Goal: Task Accomplishment & Management: Contribute content

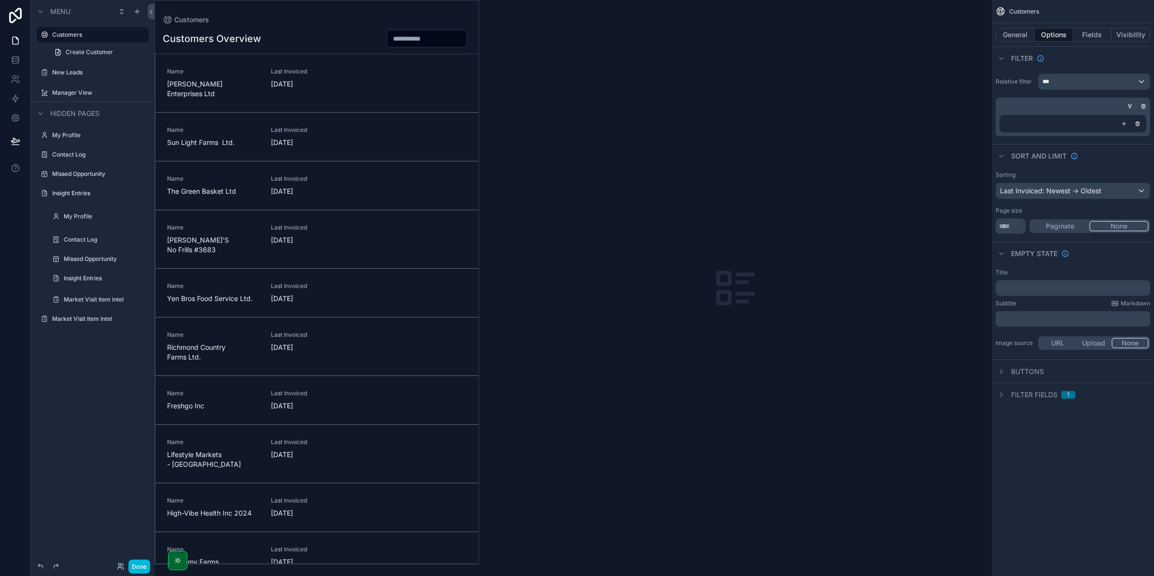
click at [223, 90] on div "scrollable content" at bounding box center [316, 281] width 323 height 563
click at [264, 75] on div "Name [PERSON_NAME] Enterprises Ltd Last Invoiced [DATE]" at bounding box center [317, 83] width 300 height 31
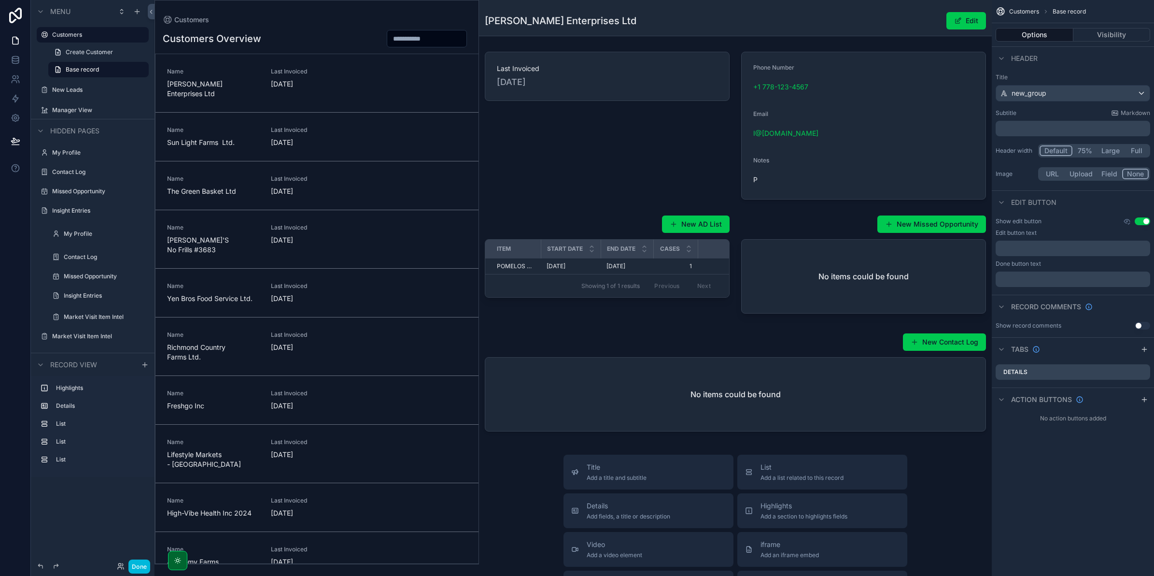
click at [925, 343] on div "scrollable content" at bounding box center [735, 384] width 513 height 110
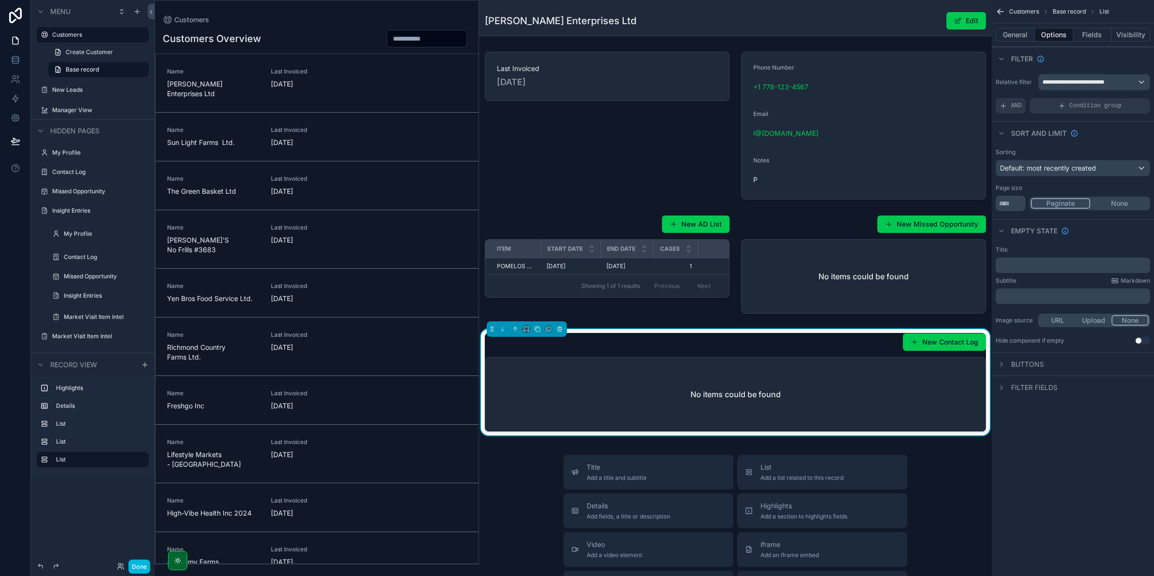
click at [911, 346] on span "scrollable content" at bounding box center [915, 342] width 8 height 8
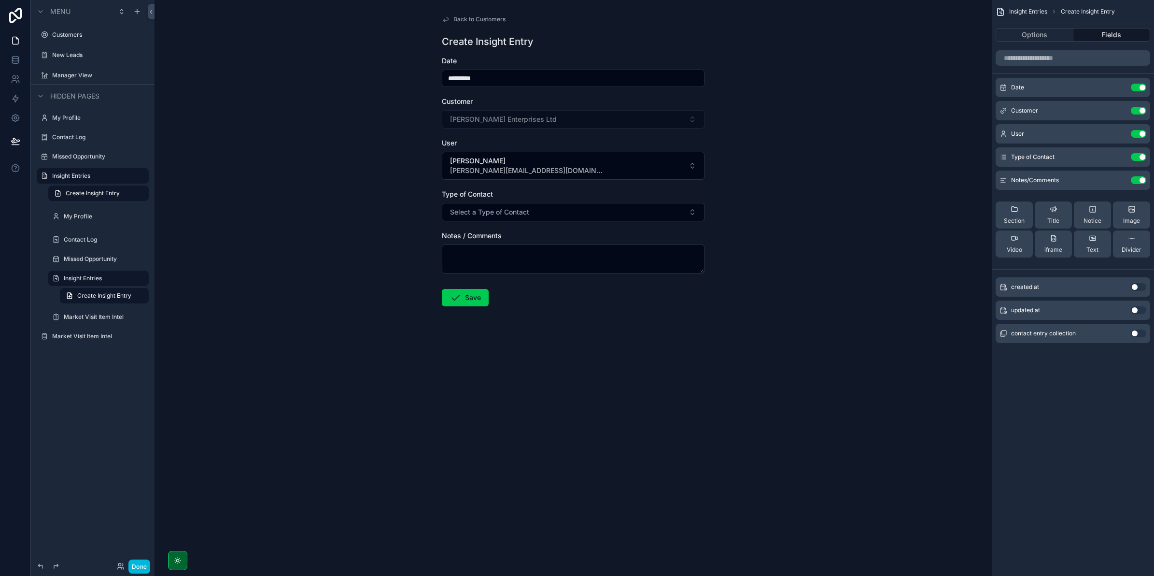
click at [147, 573] on button "Done" at bounding box center [139, 566] width 22 height 14
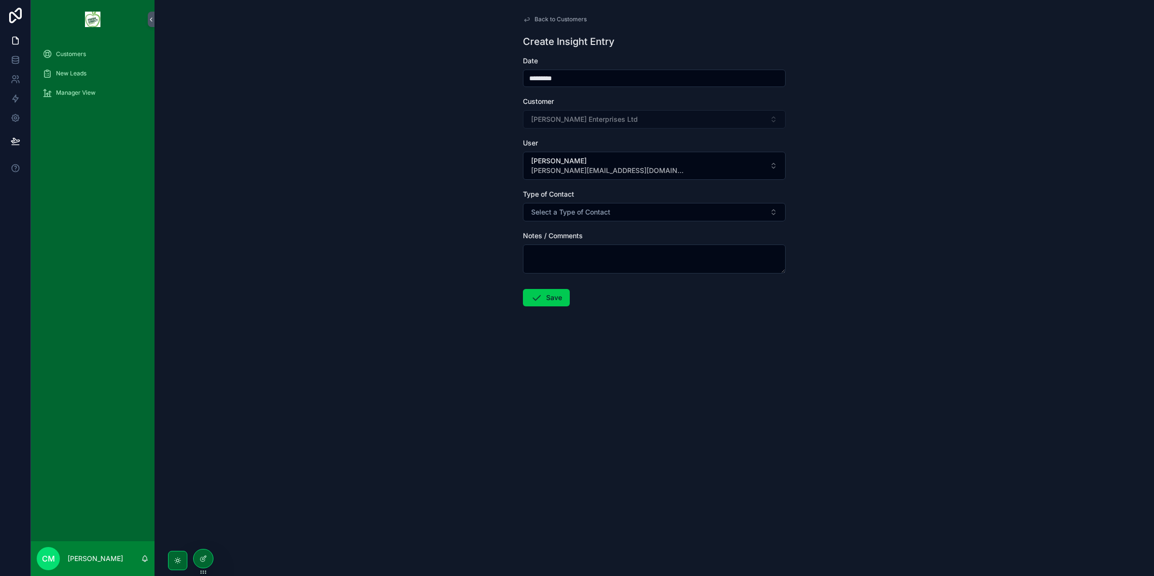
click at [88, 51] on div "Customers" at bounding box center [92, 53] width 100 height 15
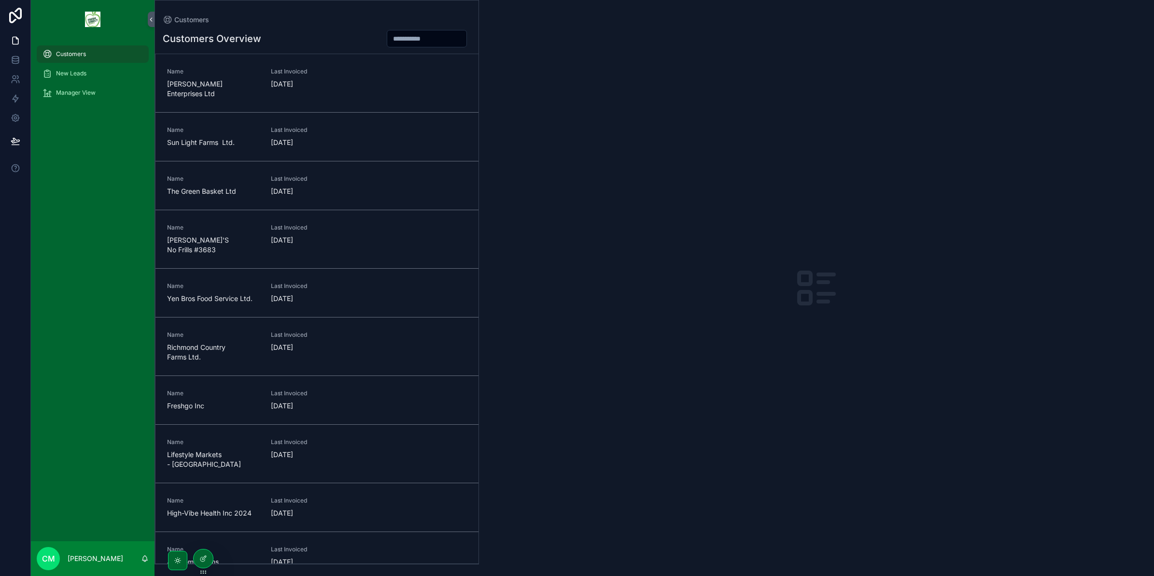
click at [401, 62] on link "Name [PERSON_NAME] Enterprises Ltd Last Invoiced [DATE]" at bounding box center [316, 83] width 323 height 58
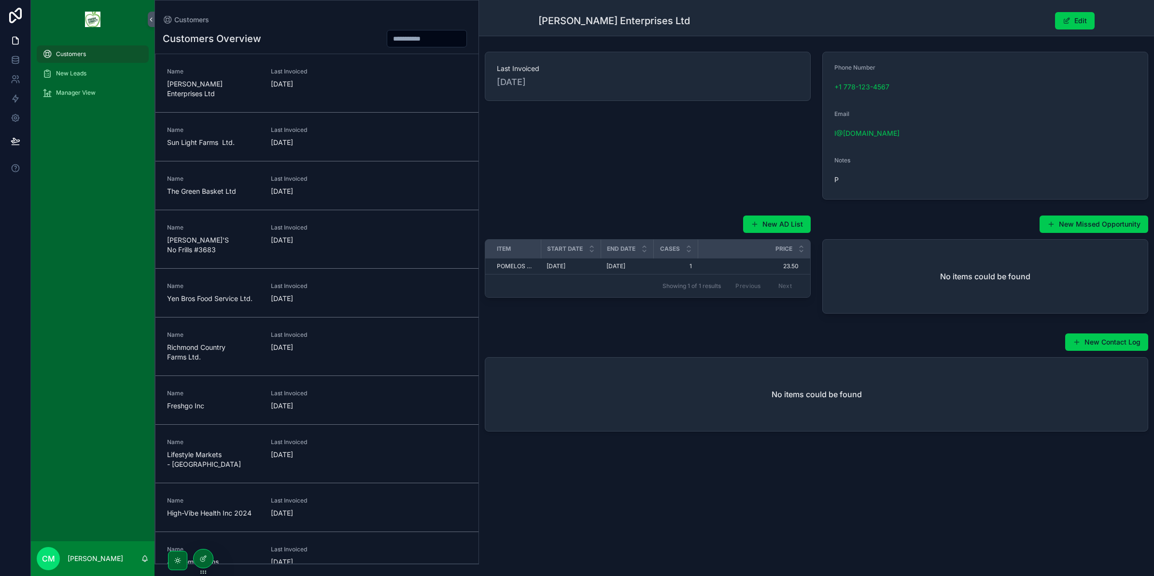
click at [1087, 220] on button "New Missed Opportunity" at bounding box center [1093, 223] width 109 height 17
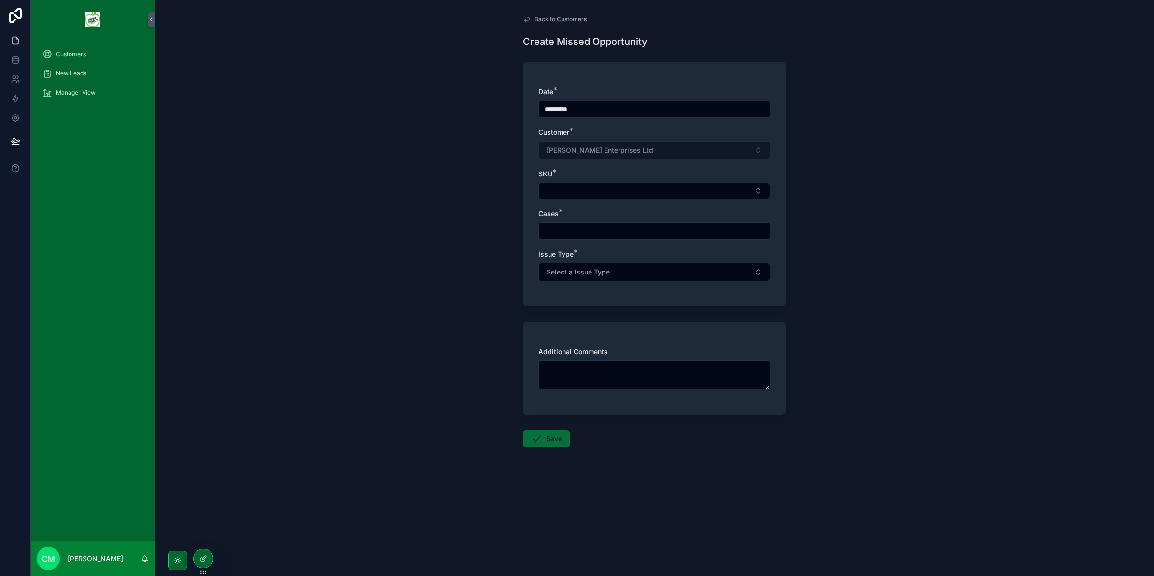
click at [698, 197] on button "Select Button" at bounding box center [654, 191] width 232 height 16
click at [562, 368] on textarea "scrollable content" at bounding box center [654, 374] width 232 height 29
click at [640, 188] on button "Select Button" at bounding box center [654, 191] width 232 height 16
click at [518, 183] on div "Back to Customers Create Missed Opportunity Date * ********* Customer * [PERSON…" at bounding box center [654, 254] width 278 height 509
click at [590, 228] on input "scrollable content" at bounding box center [654, 231] width 231 height 14
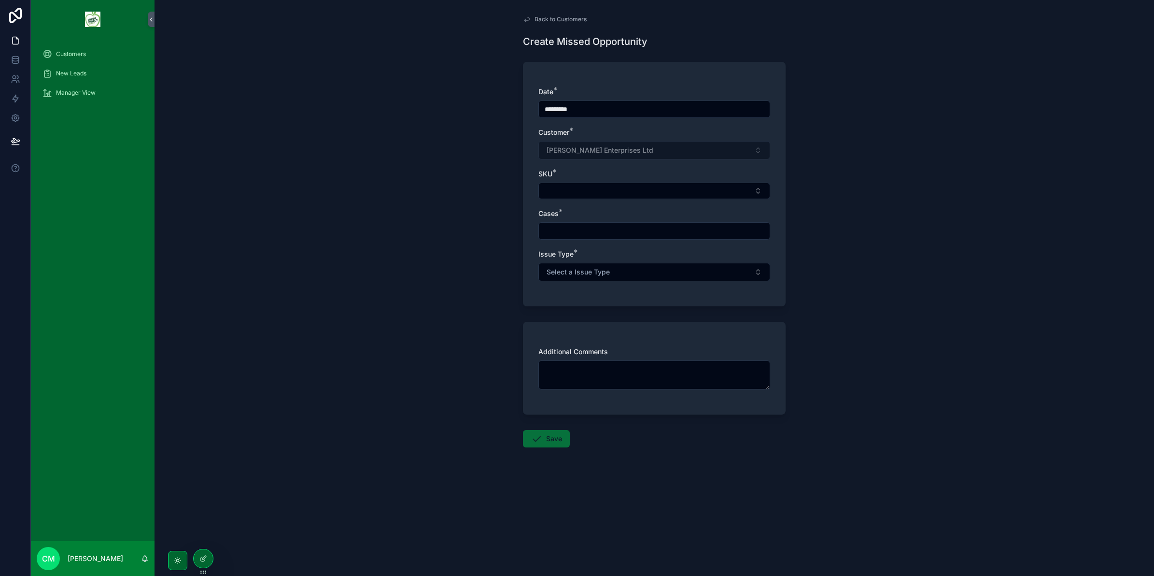
click at [523, 237] on div "Date * ********* Customer * [PERSON_NAME] Enterprises Ltd SKU * Cases * Issue T…" at bounding box center [654, 184] width 263 height 244
click at [553, 267] on span "Select a Issue Type" at bounding box center [578, 272] width 63 height 10
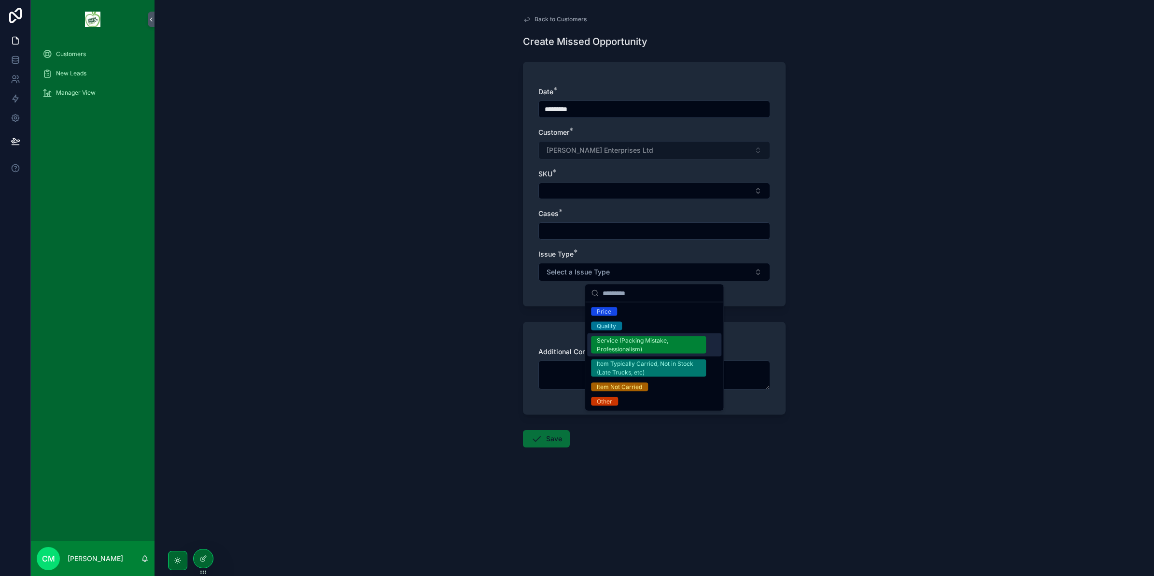
click at [607, 346] on div "Service (Packing Mistake, Professionalism)" at bounding box center [648, 344] width 103 height 17
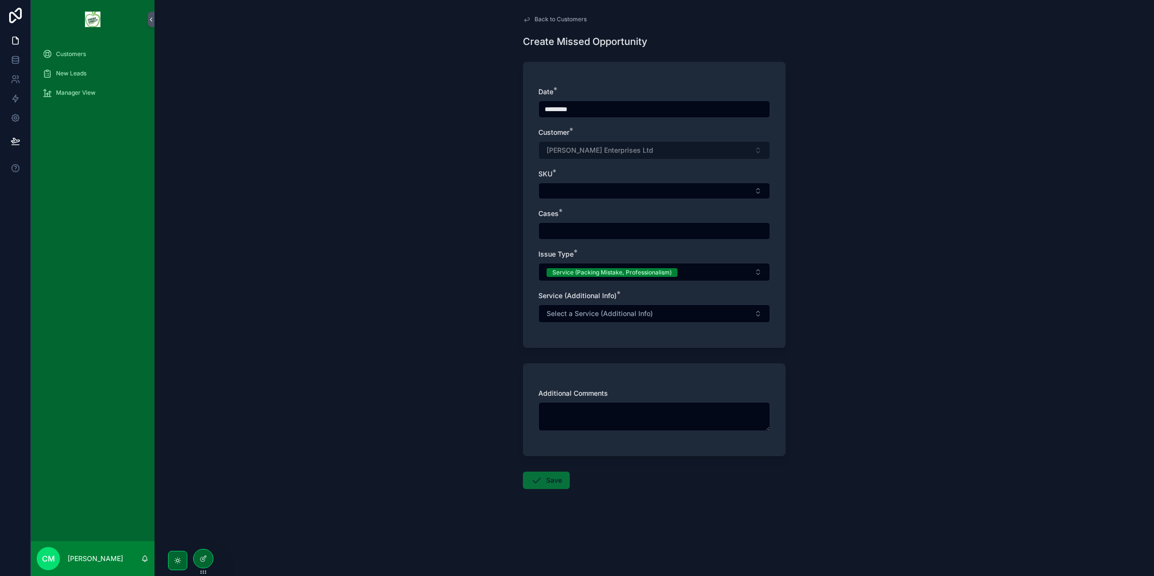
click at [596, 316] on span "Select a Service (Additional Info)" at bounding box center [600, 314] width 106 height 10
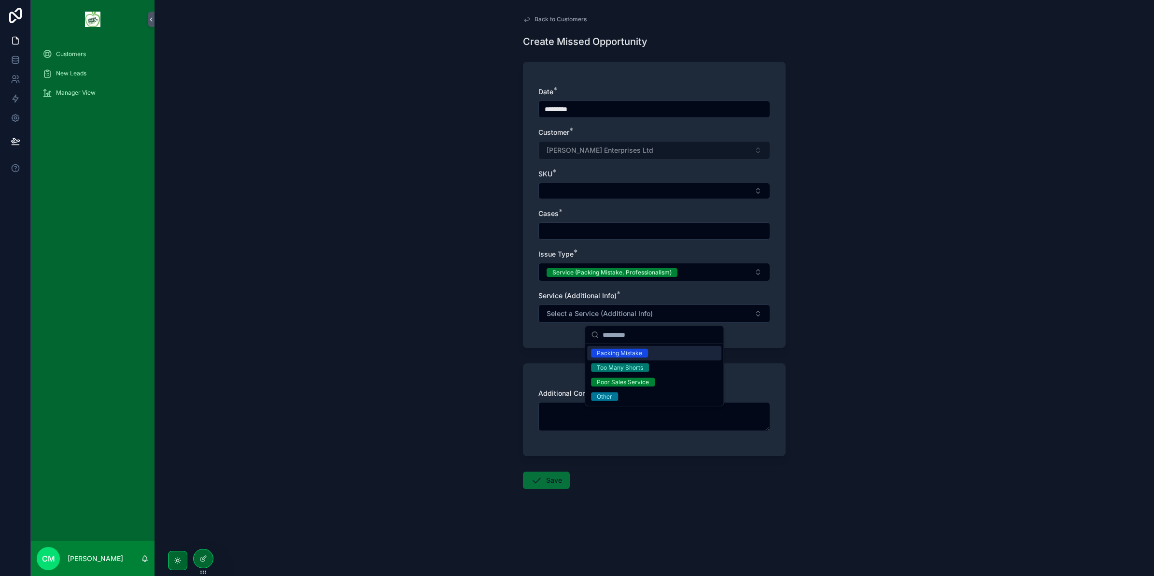
click at [650, 354] on div "Packing Mistake" at bounding box center [654, 353] width 134 height 14
click at [506, 326] on div "Back to Customers Create Missed Opportunity Date * ********* Customer * [PERSON…" at bounding box center [653, 288] width 999 height 576
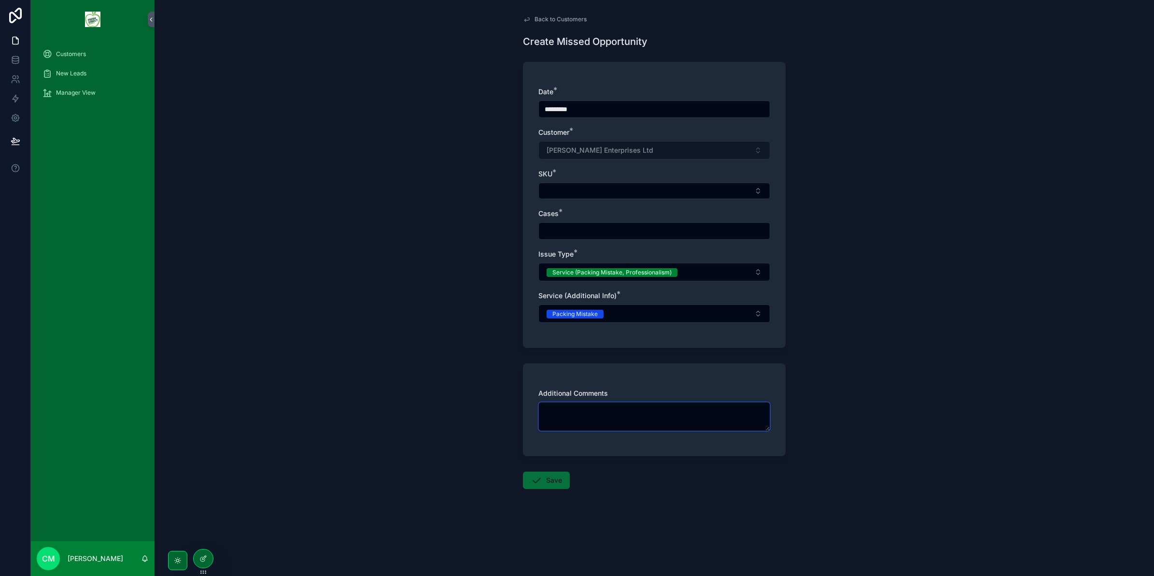
click at [618, 423] on textarea "scrollable content" at bounding box center [654, 416] width 232 height 29
click at [92, 89] on span "Manager View" at bounding box center [76, 93] width 40 height 8
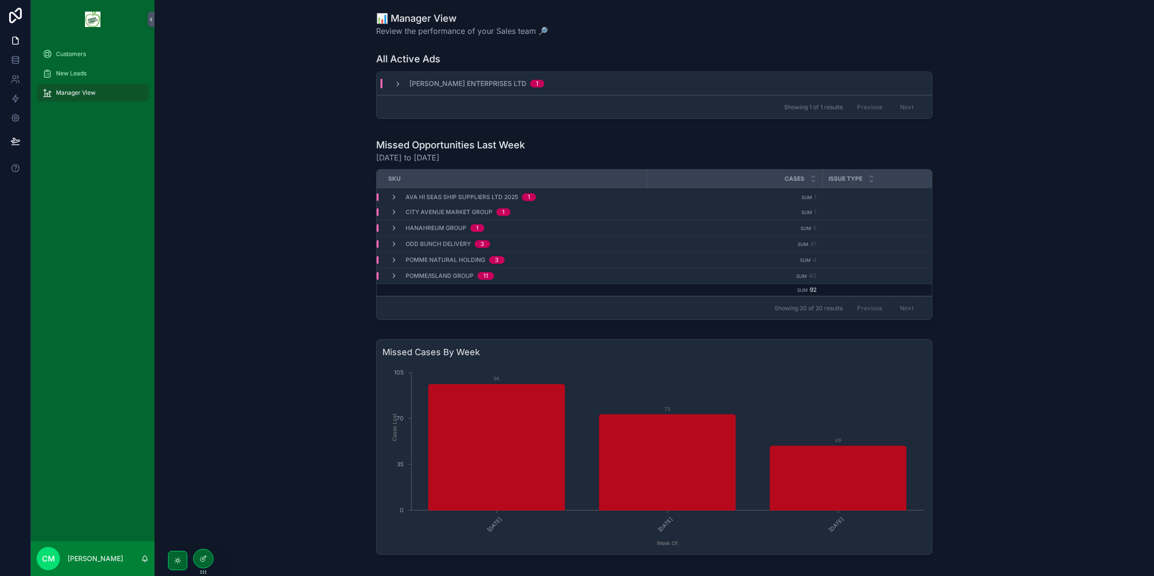
click at [390, 200] on span "scrollable content" at bounding box center [394, 197] width 8 height 8
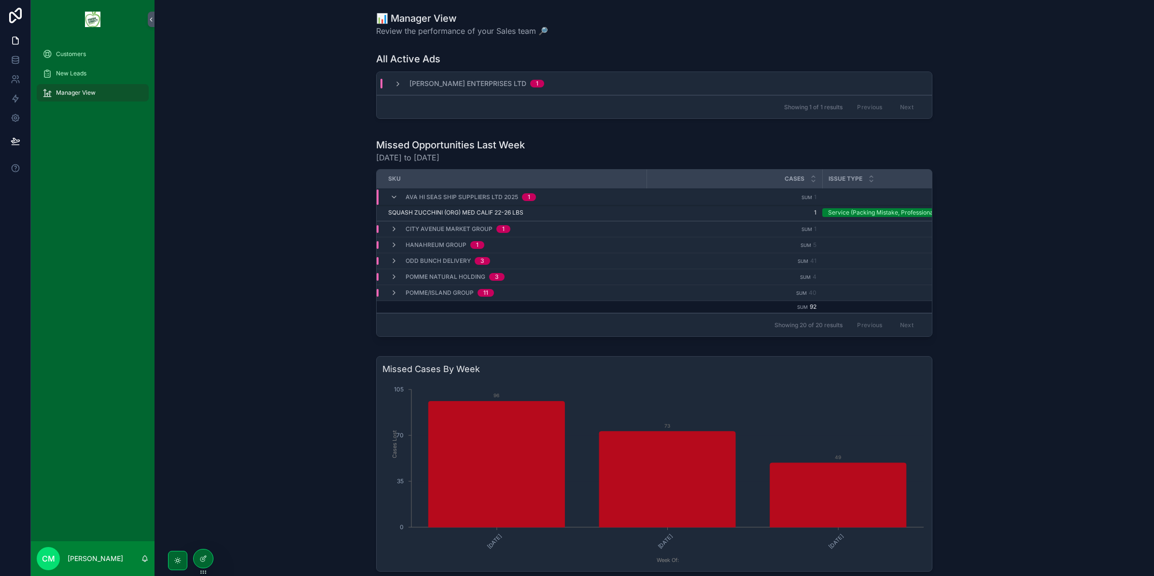
click at [398, 227] on div "City Avenue Market Group 1" at bounding box center [450, 229] width 120 height 8
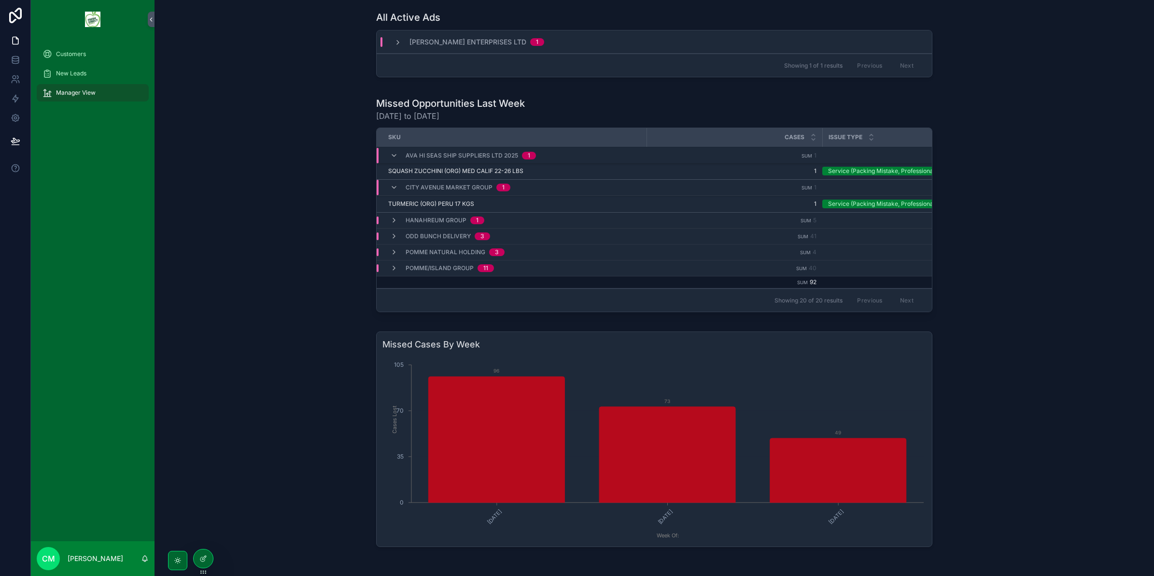
scroll to position [60, 0]
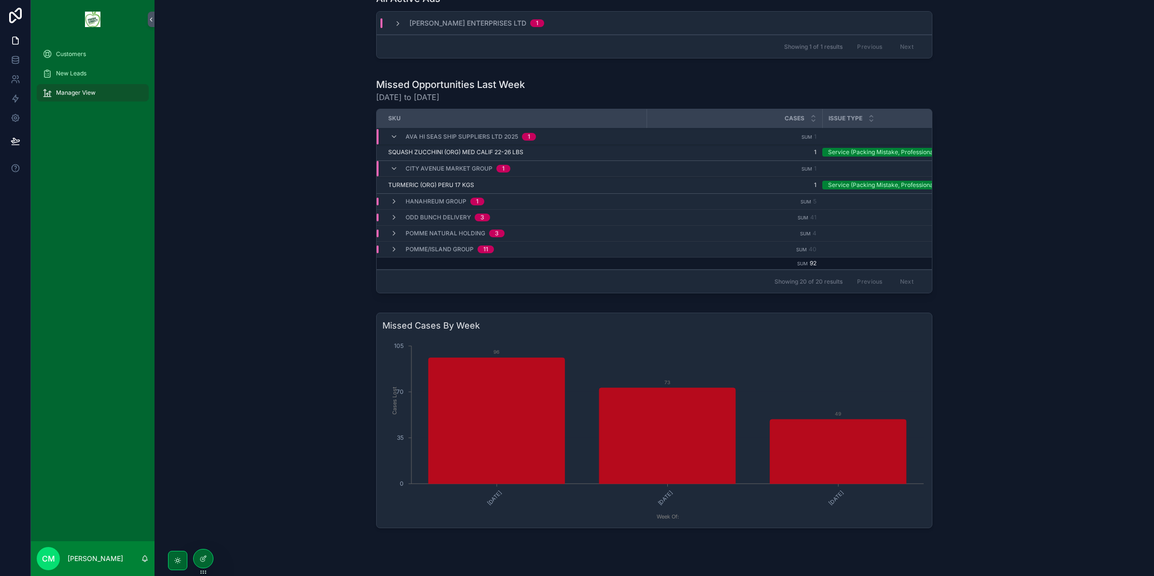
click at [447, 204] on span "Hanahreum Group" at bounding box center [436, 201] width 61 height 8
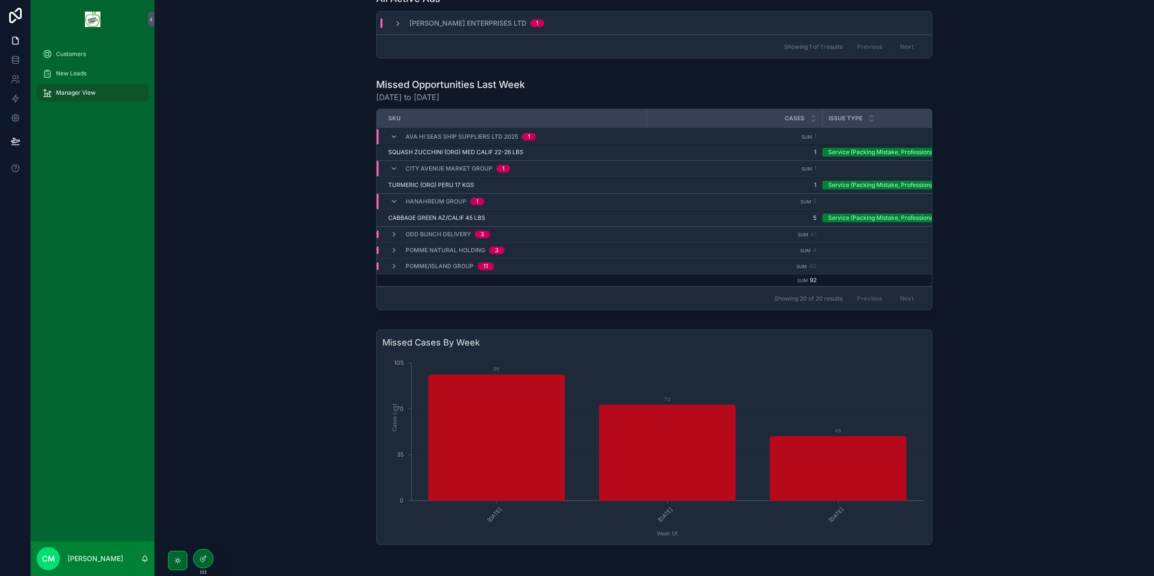
click at [452, 228] on td "Odd Bunch Delivery 3" at bounding box center [512, 234] width 270 height 16
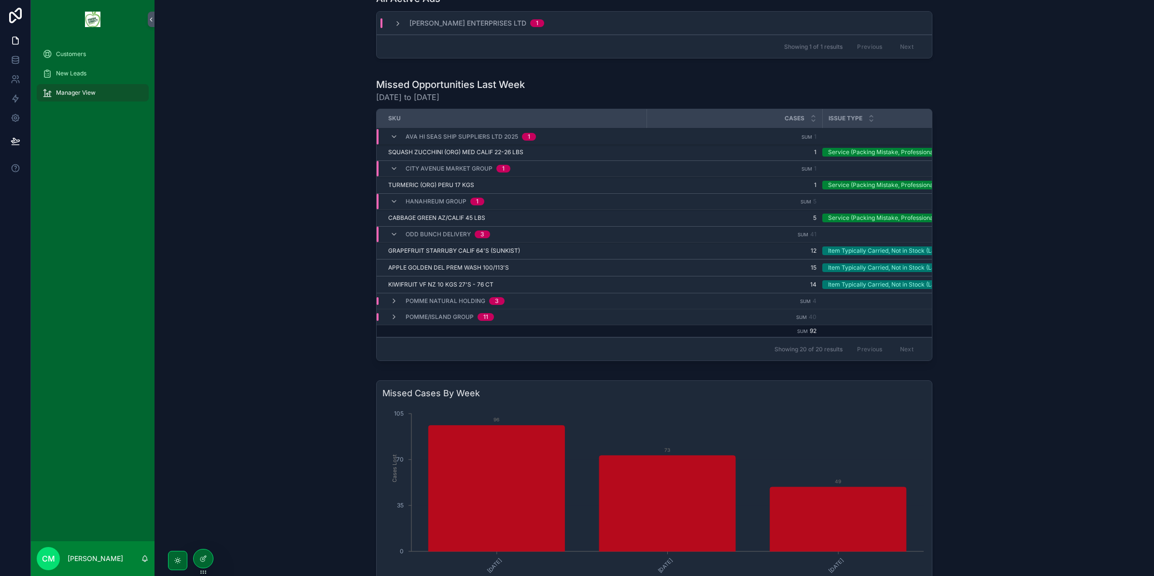
click at [501, 247] on span "GRAPEFRUIT STARRUBY CALIF 64'S (SUNKIST)" at bounding box center [454, 251] width 132 height 8
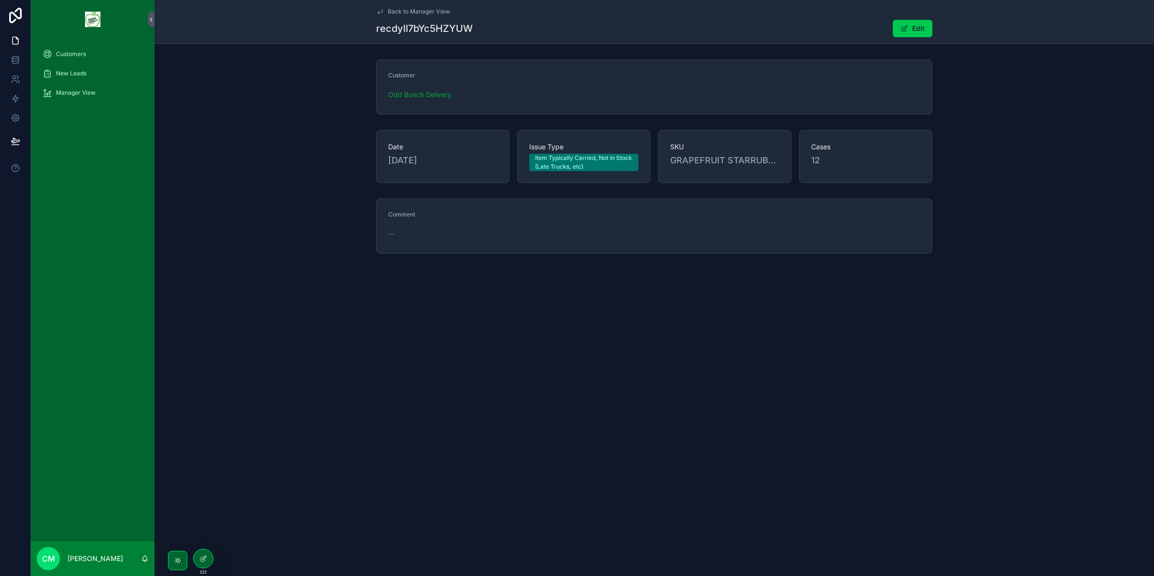
click at [393, 12] on span "Back to Manager View" at bounding box center [419, 12] width 62 height 8
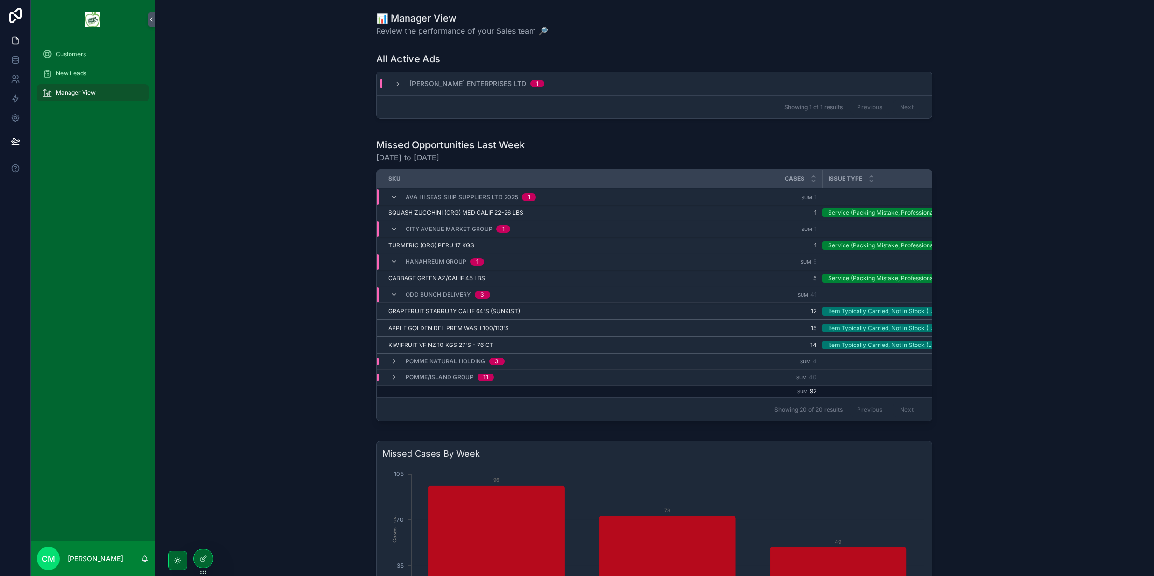
click at [392, 293] on icon "scrollable content" at bounding box center [394, 295] width 8 height 8
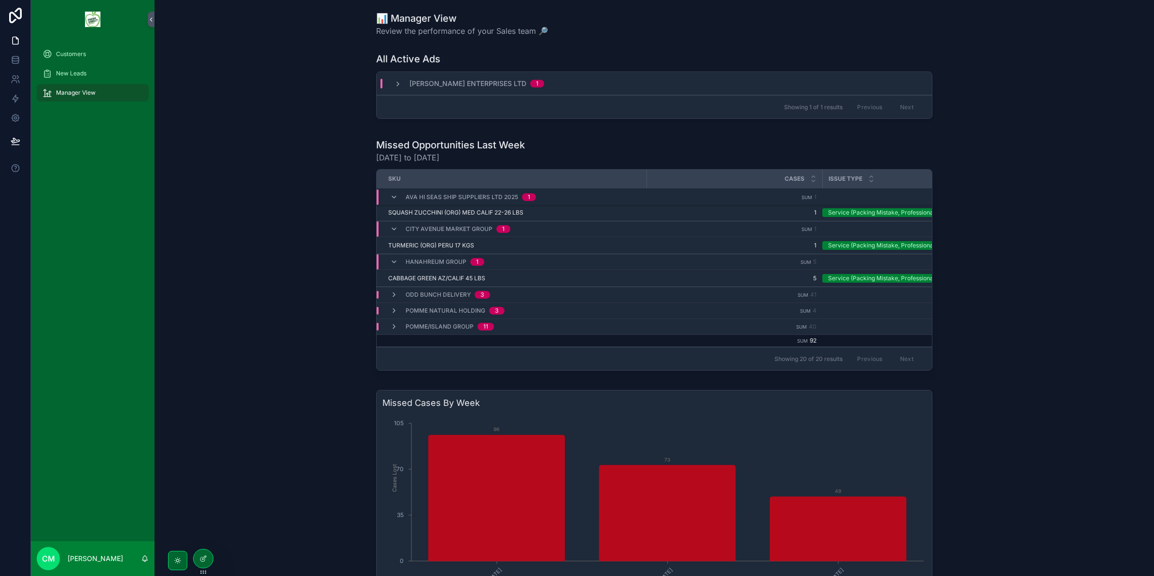
click at [391, 263] on icon "scrollable content" at bounding box center [394, 262] width 8 height 8
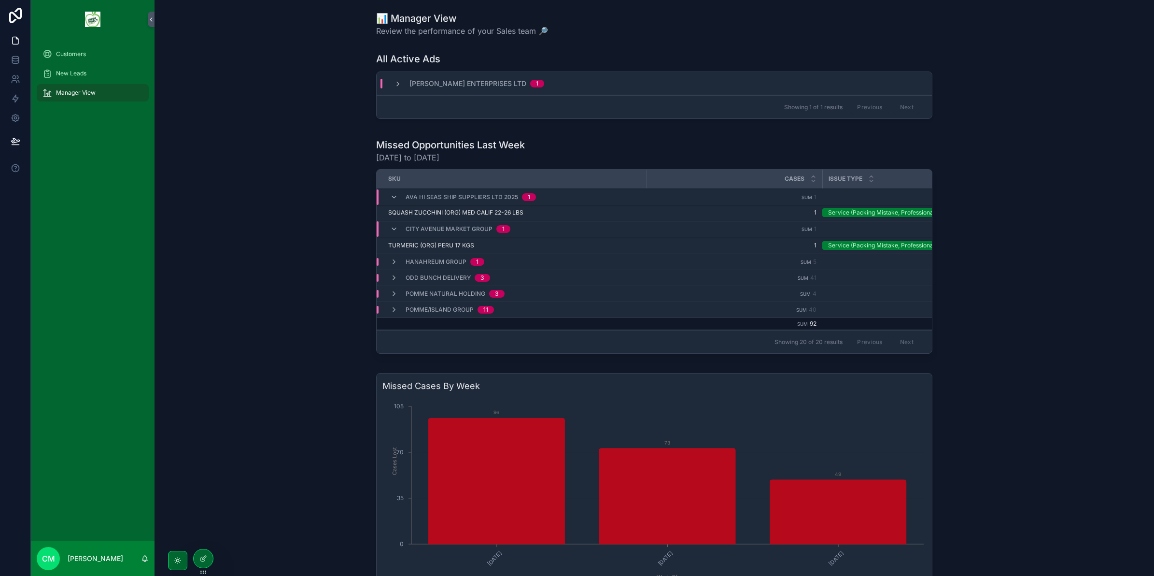
click at [390, 232] on icon "scrollable content" at bounding box center [394, 229] width 8 height 8
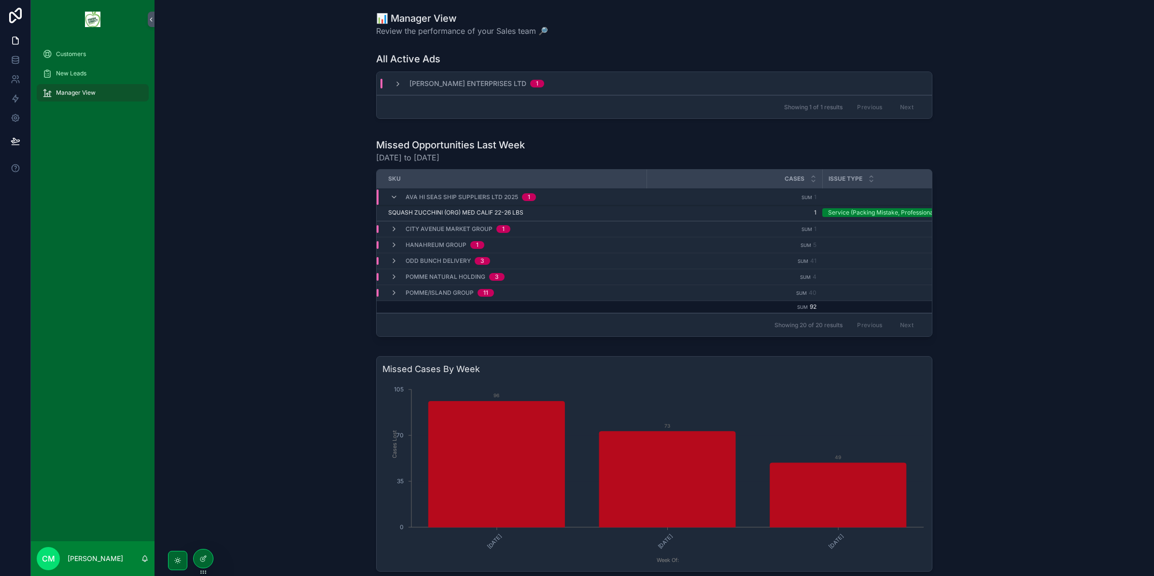
click at [392, 194] on icon "scrollable content" at bounding box center [394, 197] width 8 height 8
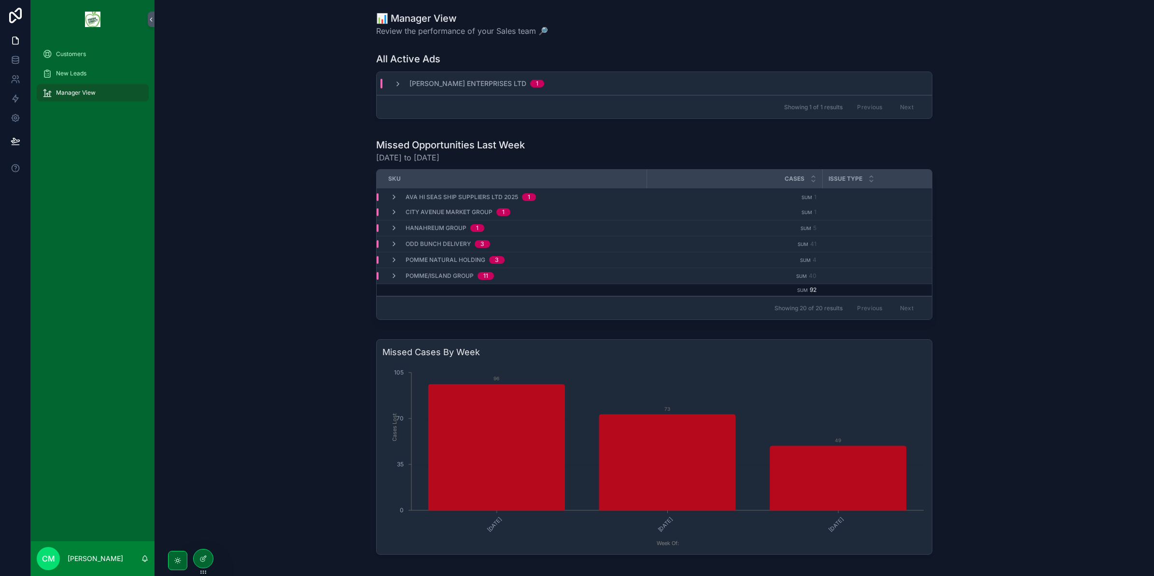
click at [476, 227] on div "1" at bounding box center [477, 228] width 2 height 8
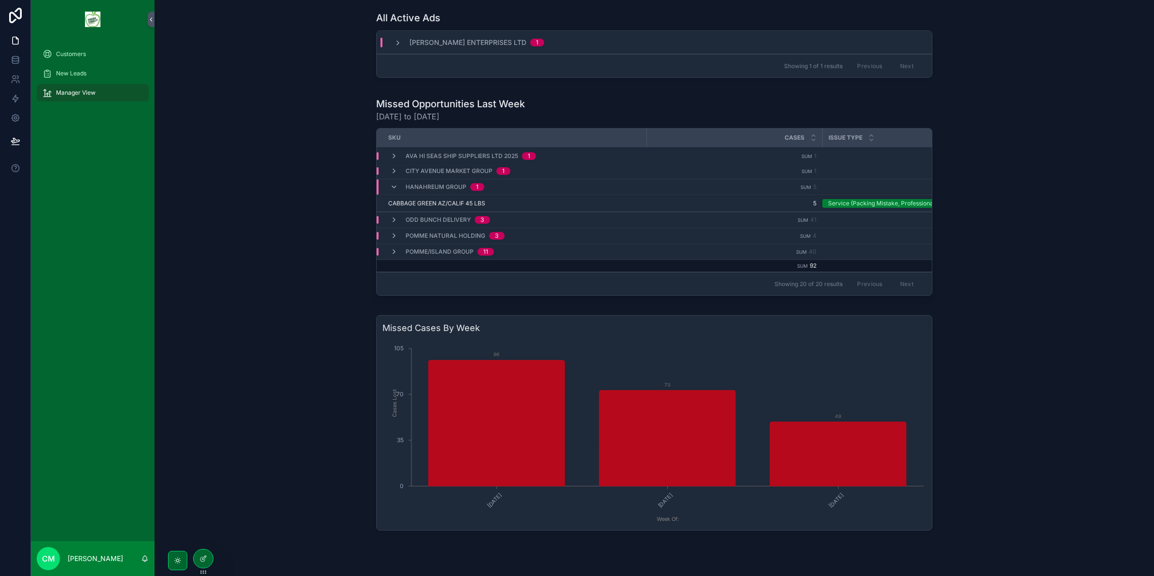
scroll to position [60, 0]
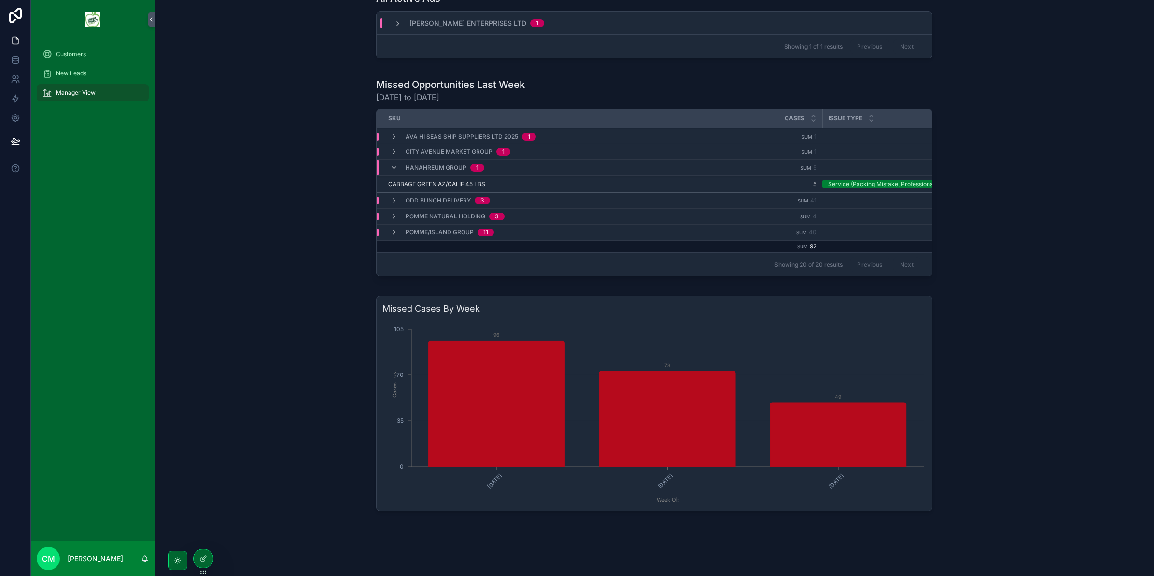
click at [469, 136] on span "Ava Hi Seas Ship Suppliers Ltd 2025" at bounding box center [462, 137] width 112 height 8
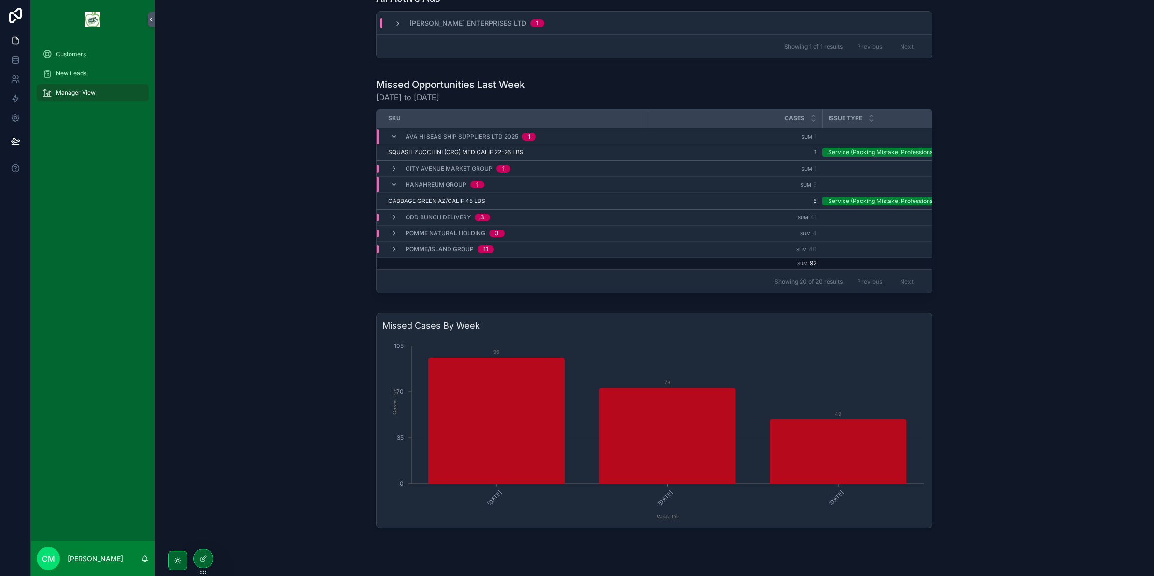
click at [561, 170] on div "City Avenue Market Group 1" at bounding box center [512, 169] width 270 height 8
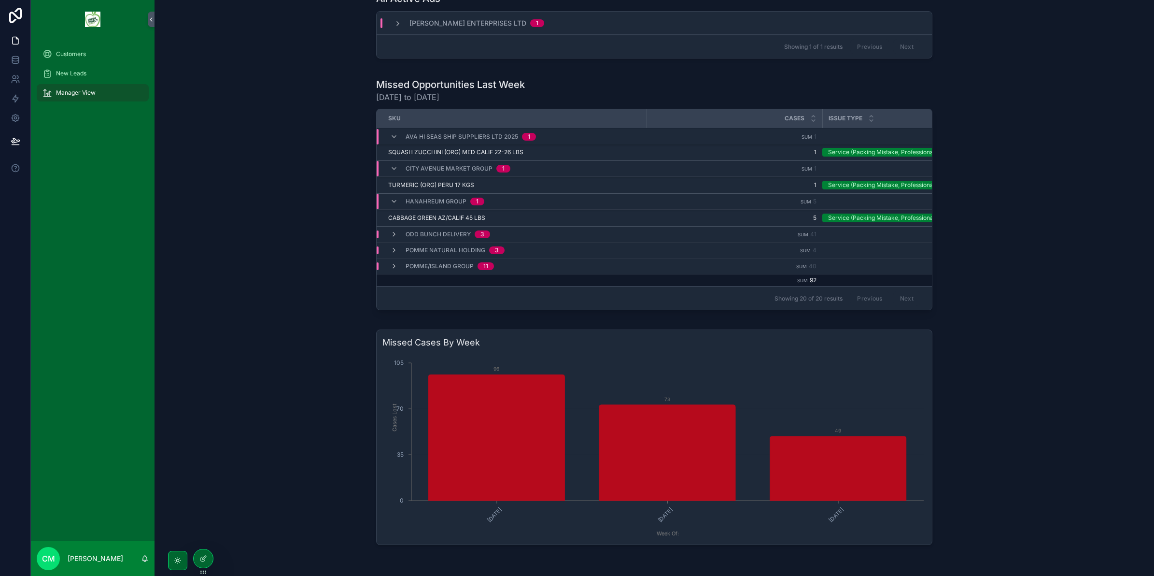
click at [541, 250] on div "Pomme Natural Holding 3" at bounding box center [512, 250] width 270 height 8
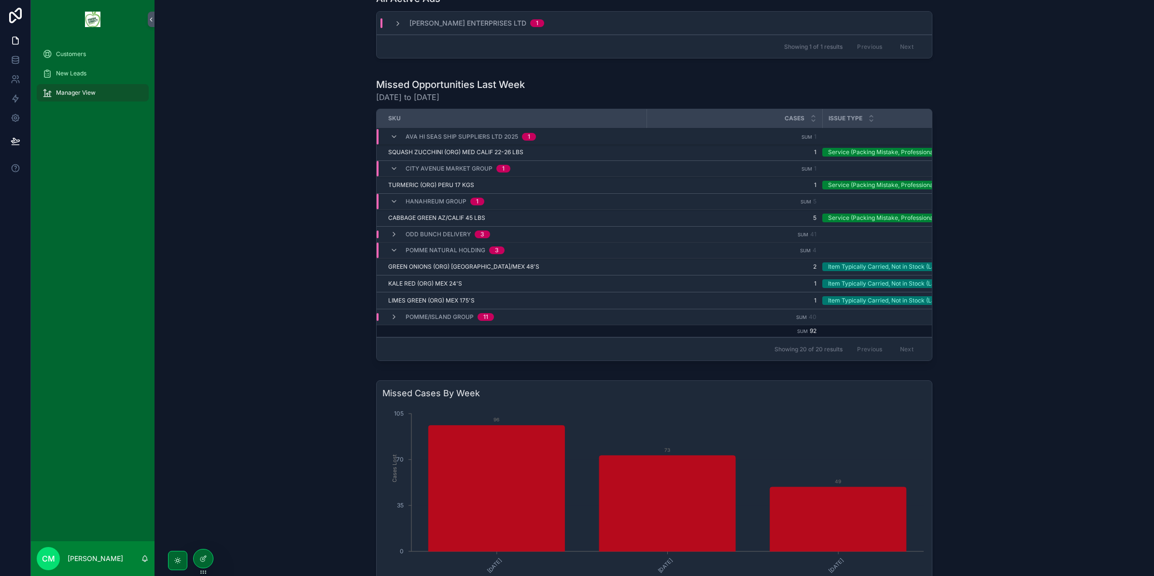
scroll to position [121, 0]
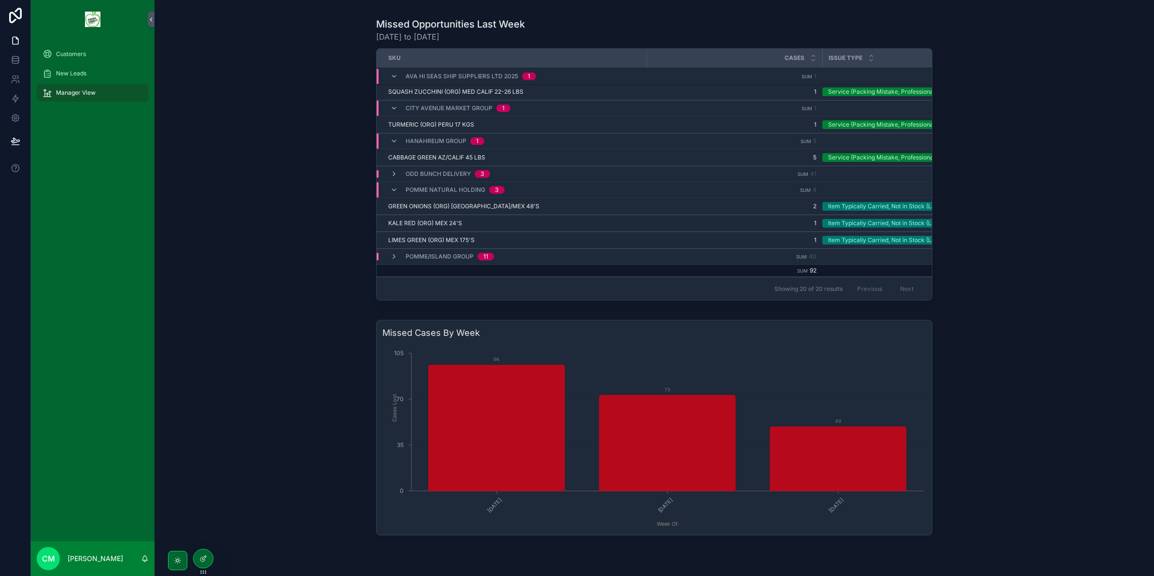
click at [587, 254] on div "Pomme/Island Group 11" at bounding box center [512, 257] width 270 height 8
